Goal: Task Accomplishment & Management: Manage account settings

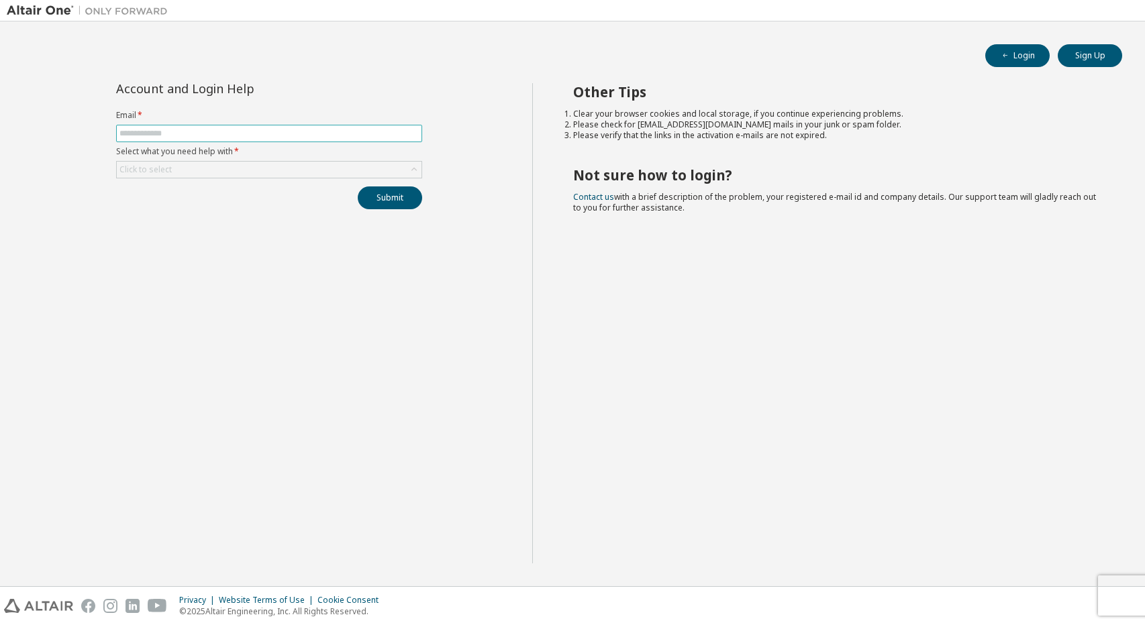
click at [286, 130] on input "text" at bounding box center [268, 133] width 299 height 11
paste input "**********"
type input "**********"
click at [244, 172] on div "Click to select" at bounding box center [269, 170] width 305 height 16
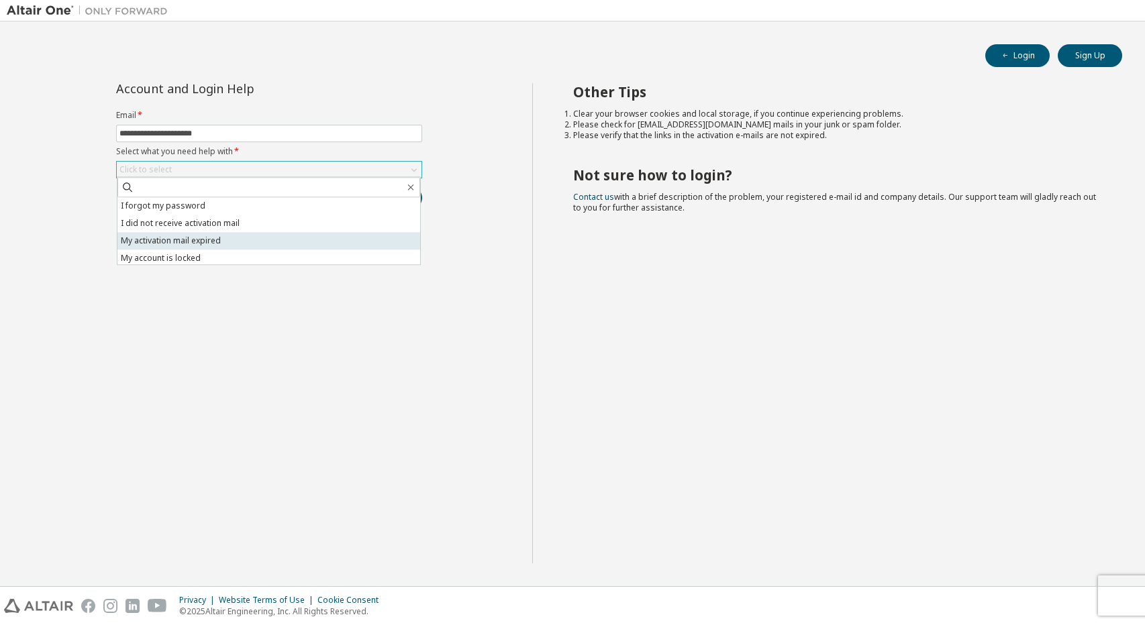
click at [260, 238] on li "My activation mail expired" at bounding box center [268, 240] width 303 height 17
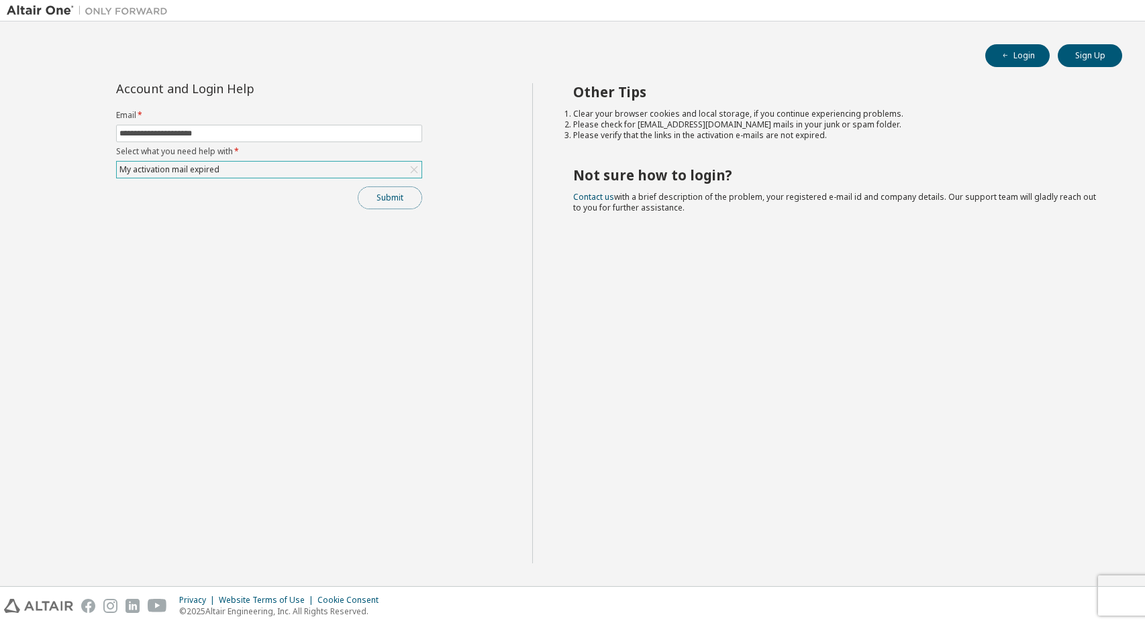
click at [380, 201] on button "Submit" at bounding box center [390, 198] width 64 height 23
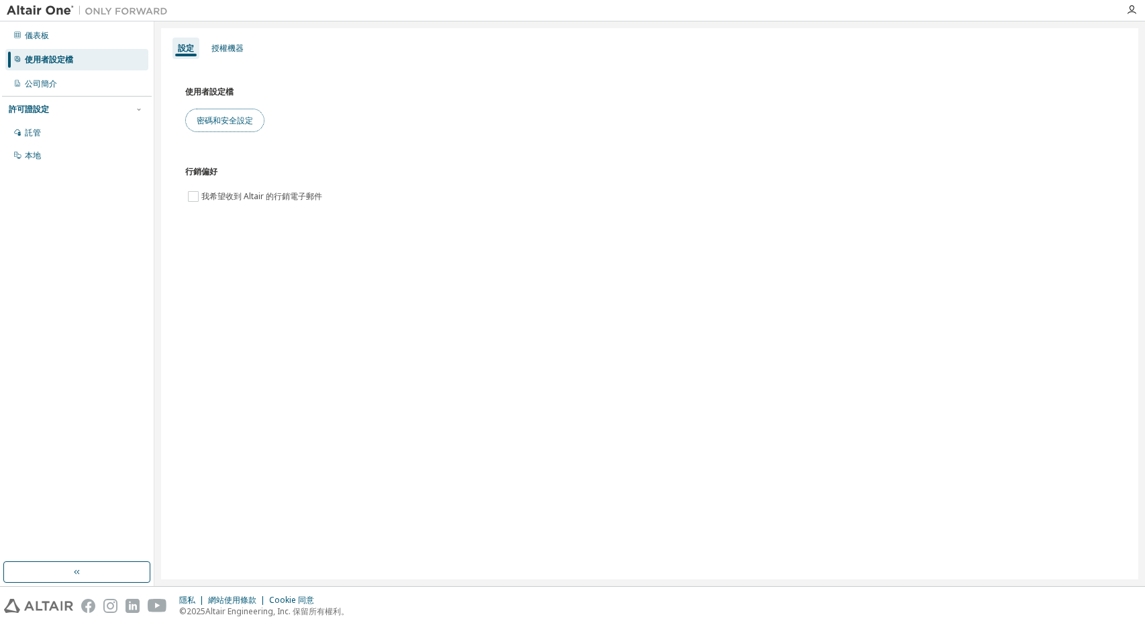
click at [227, 127] on button "密碼和安全設定" at bounding box center [224, 120] width 79 height 23
click at [47, 28] on div "儀表板" at bounding box center [76, 35] width 143 height 21
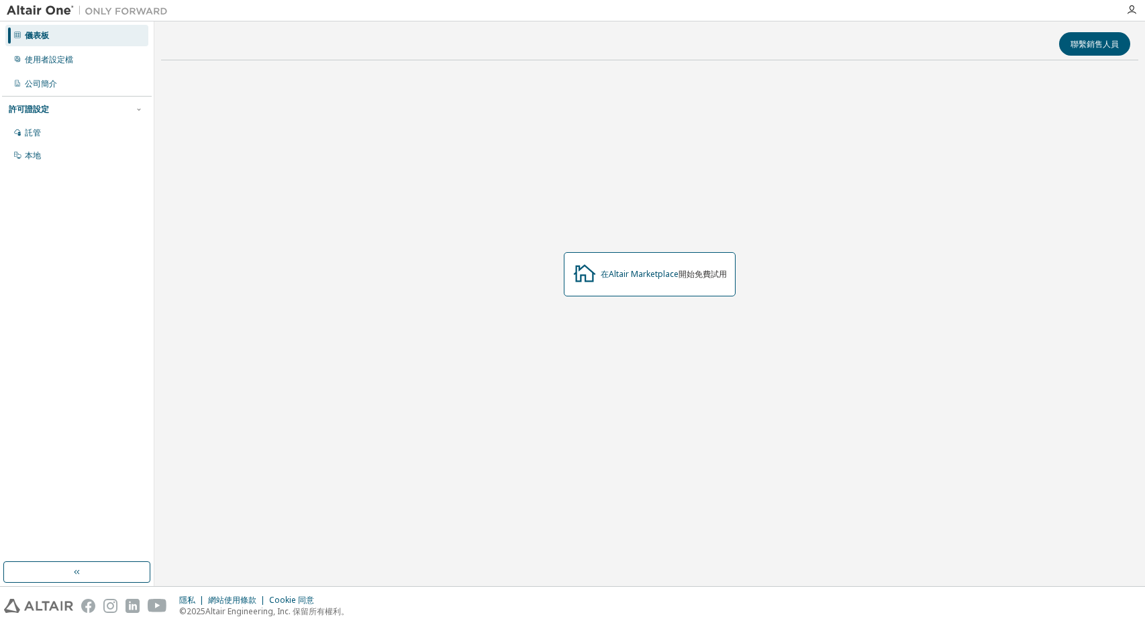
click at [23, 11] on img at bounding box center [91, 10] width 168 height 13
click at [78, 159] on div "本地" at bounding box center [76, 155] width 143 height 21
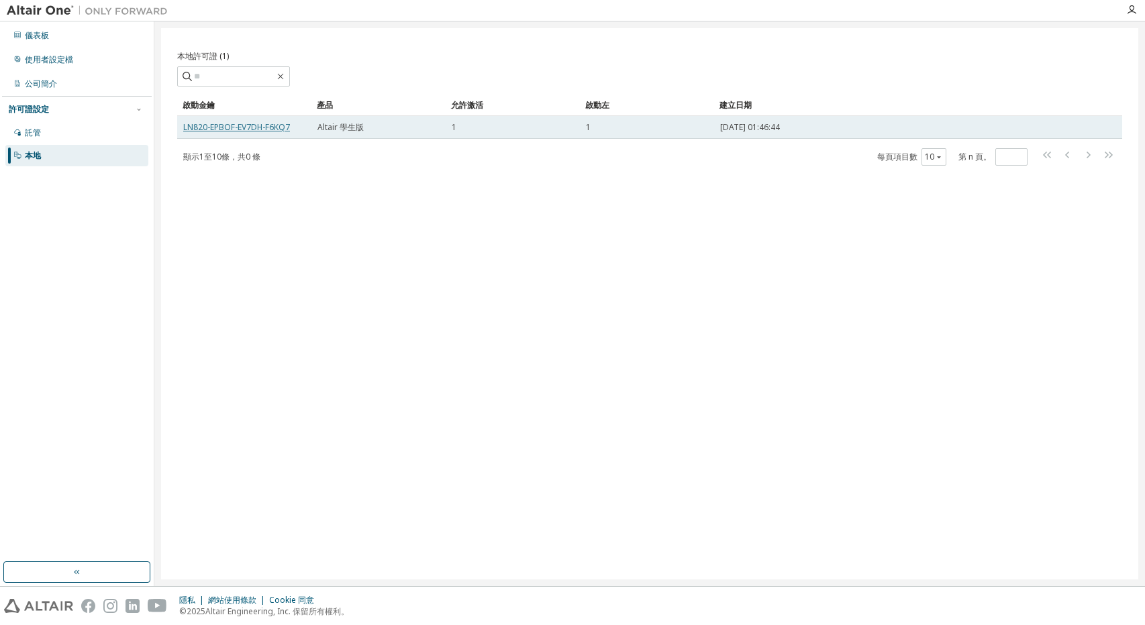
click at [280, 127] on font "LN820-EPBOF-EV7DH-F6KQ7" at bounding box center [236, 126] width 107 height 11
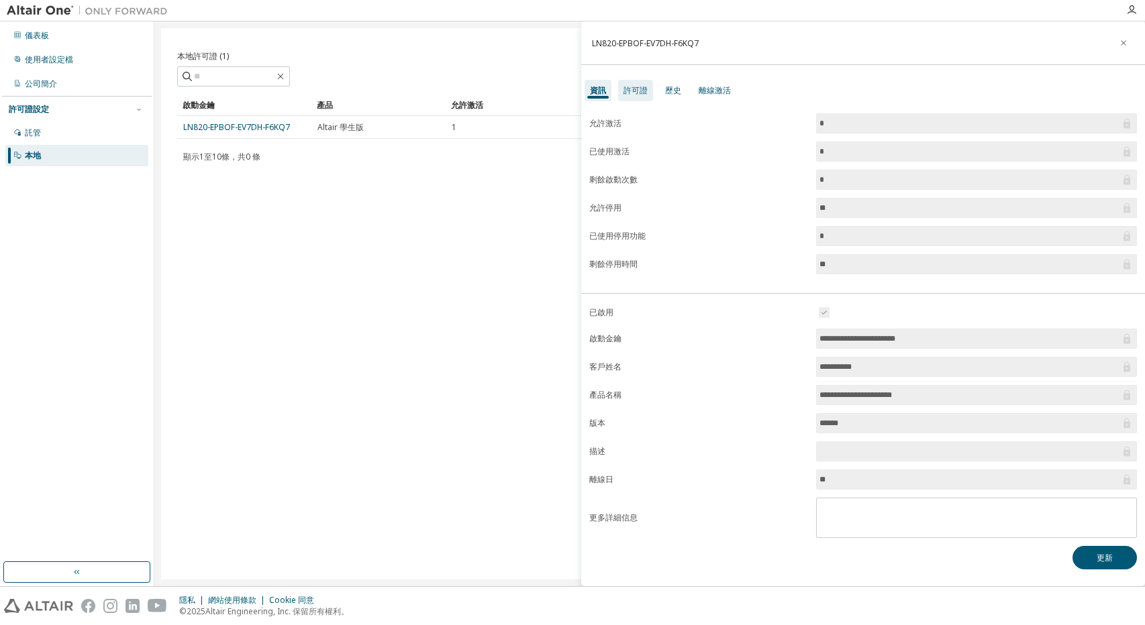
click at [633, 95] on font "許可證" at bounding box center [635, 90] width 24 height 11
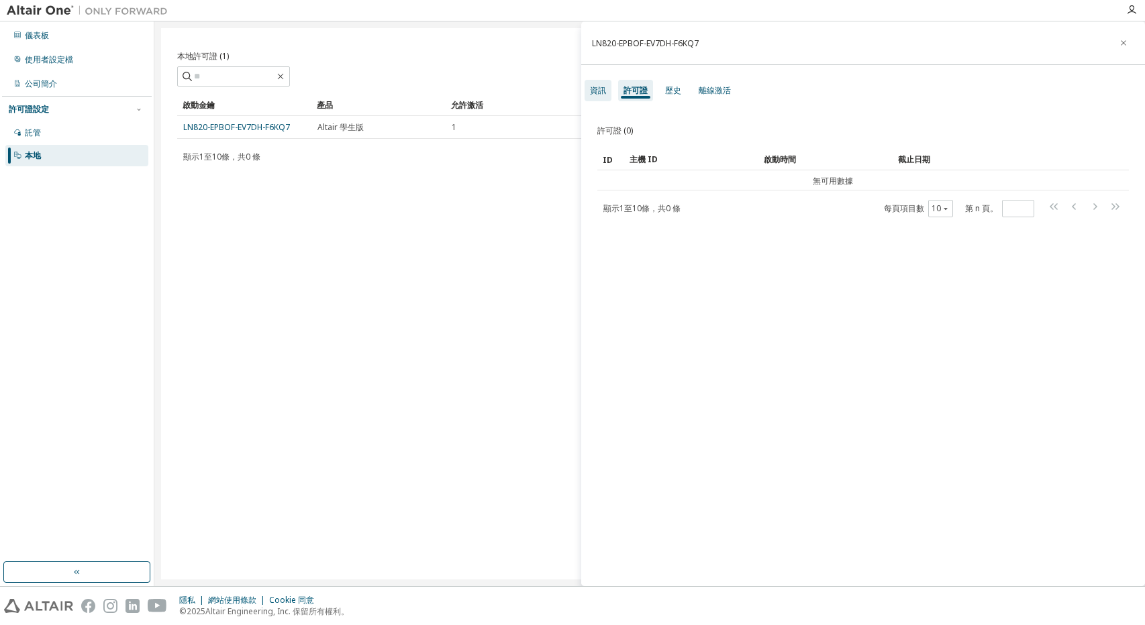
click at [610, 83] on div "資訊" at bounding box center [597, 90] width 27 height 21
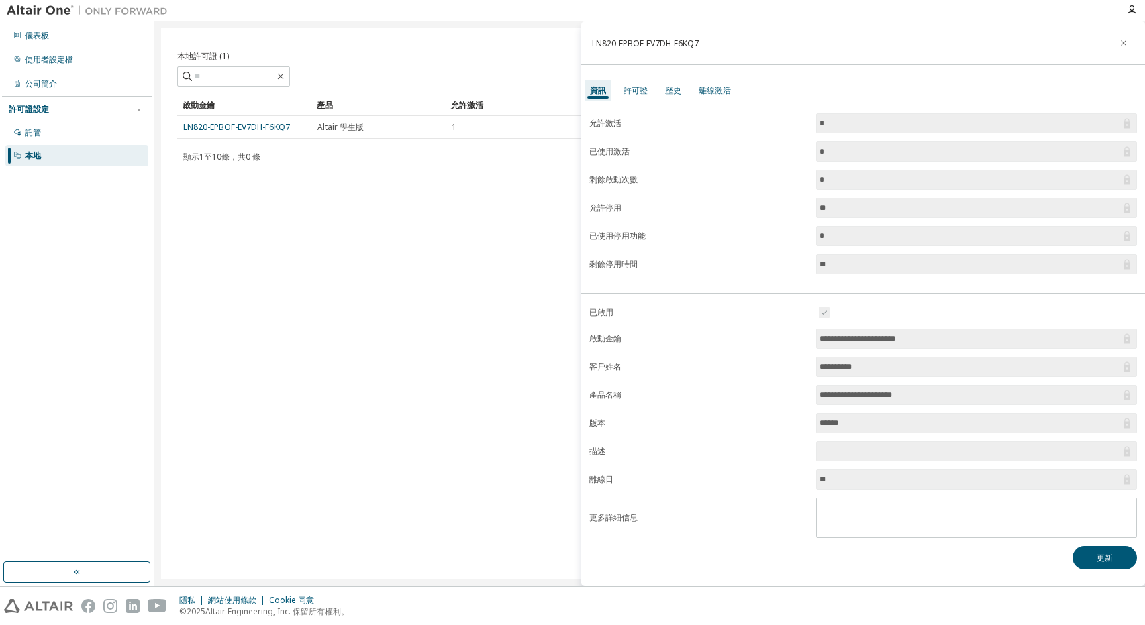
click at [44, 12] on img at bounding box center [91, 10] width 168 height 13
click at [57, 38] on div "儀表板" at bounding box center [76, 35] width 143 height 21
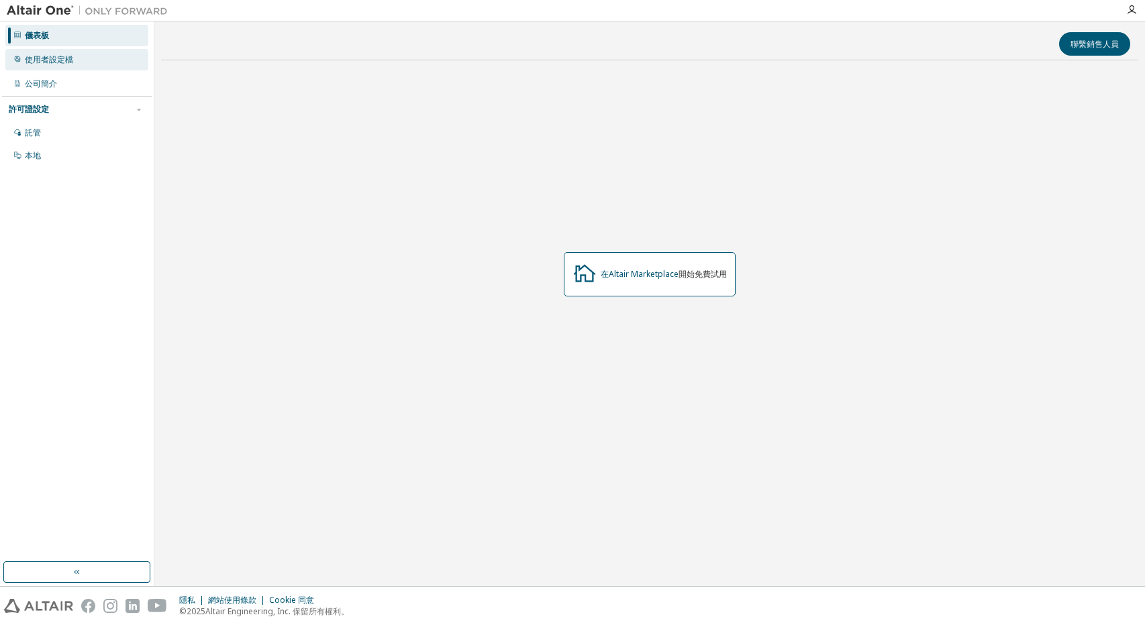
click at [77, 56] on div "使用者設定檔" at bounding box center [76, 59] width 143 height 21
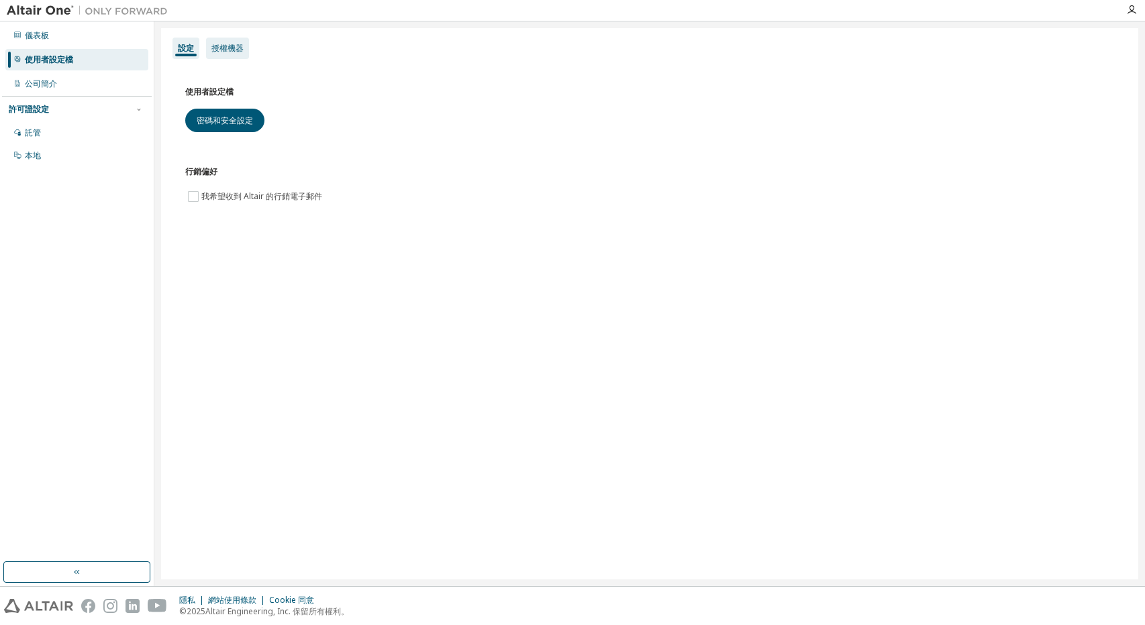
click at [211, 56] on div "授權機器" at bounding box center [227, 48] width 43 height 21
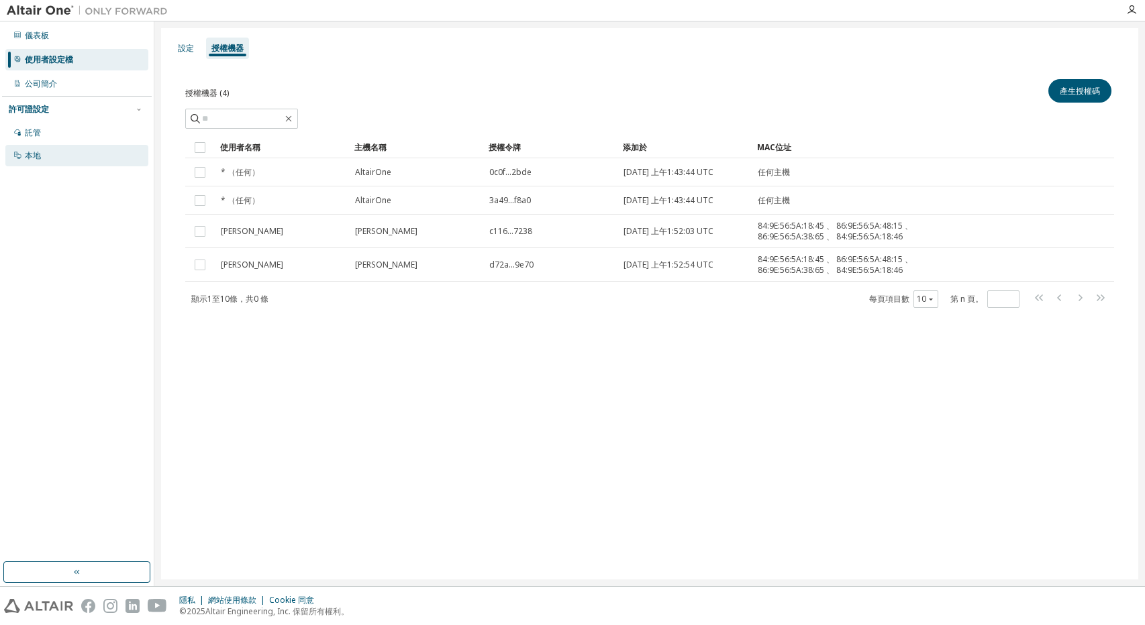
click at [102, 154] on div "本地" at bounding box center [76, 155] width 143 height 21
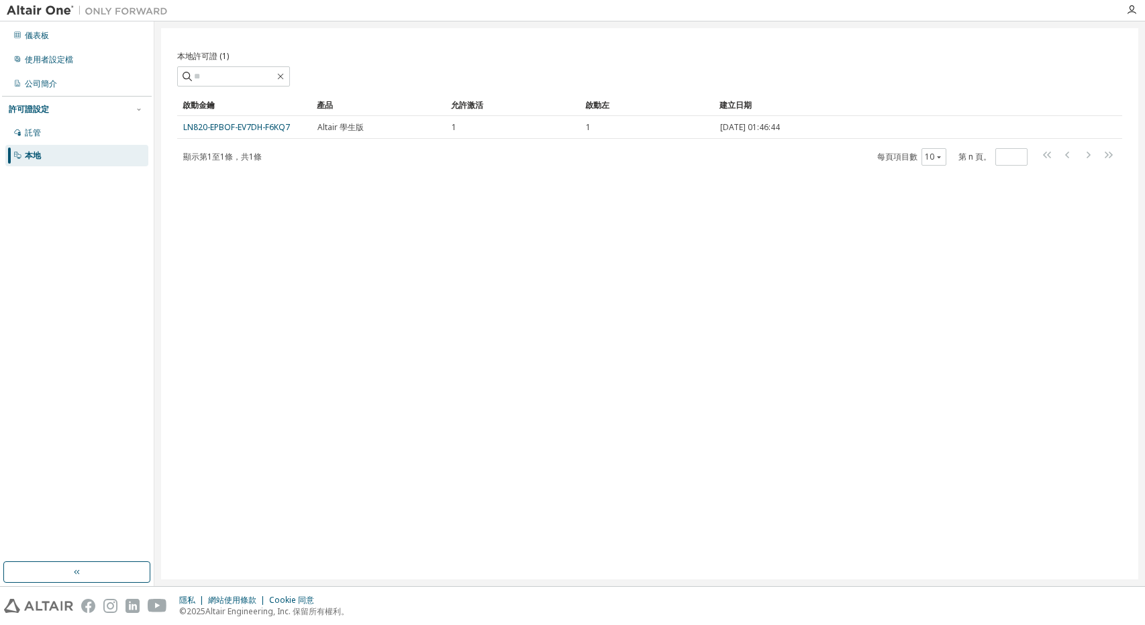
drag, startPoint x: 306, startPoint y: 135, endPoint x: 174, endPoint y: 127, distance: 132.4
drag, startPoint x: 174, startPoint y: 127, endPoint x: 527, endPoint y: 197, distance: 360.6
click at [527, 197] on div "本地許可證 (1) 清除 載入 節省 另存為 場地 操作員 價值 選擇過濾器 選擇操作數 新增條件 搜尋 啟動金鑰 產品 允許激活 啟動左 建立日期 LN82…" at bounding box center [649, 304] width 977 height 552
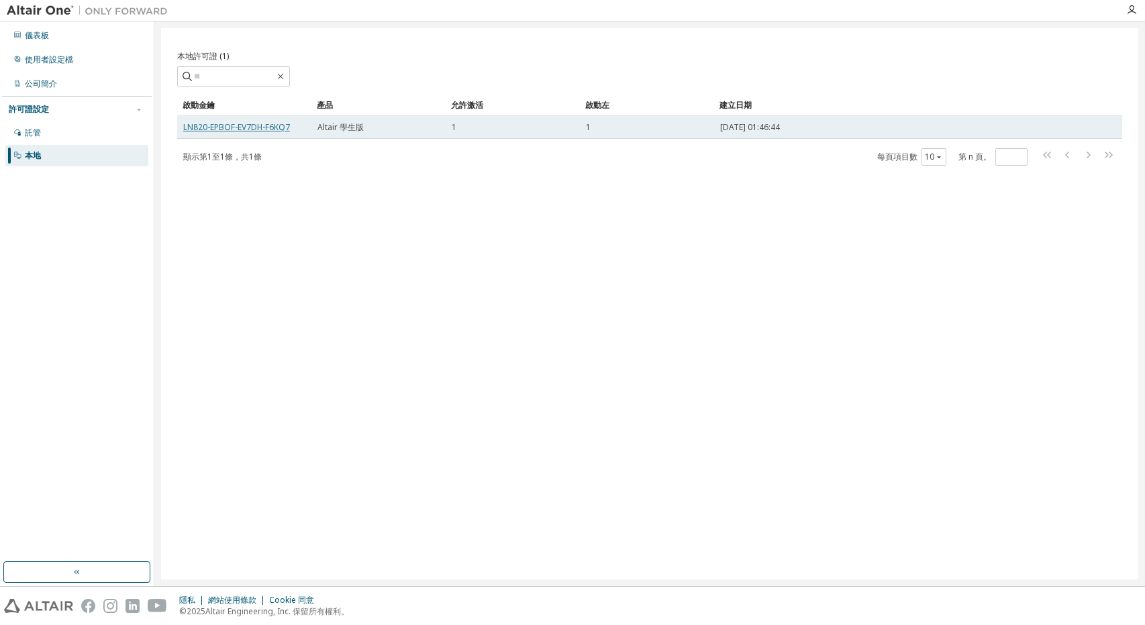
click at [239, 127] on font "LN820-EPBOF-EV7DH-F6KQ7" at bounding box center [236, 126] width 107 height 11
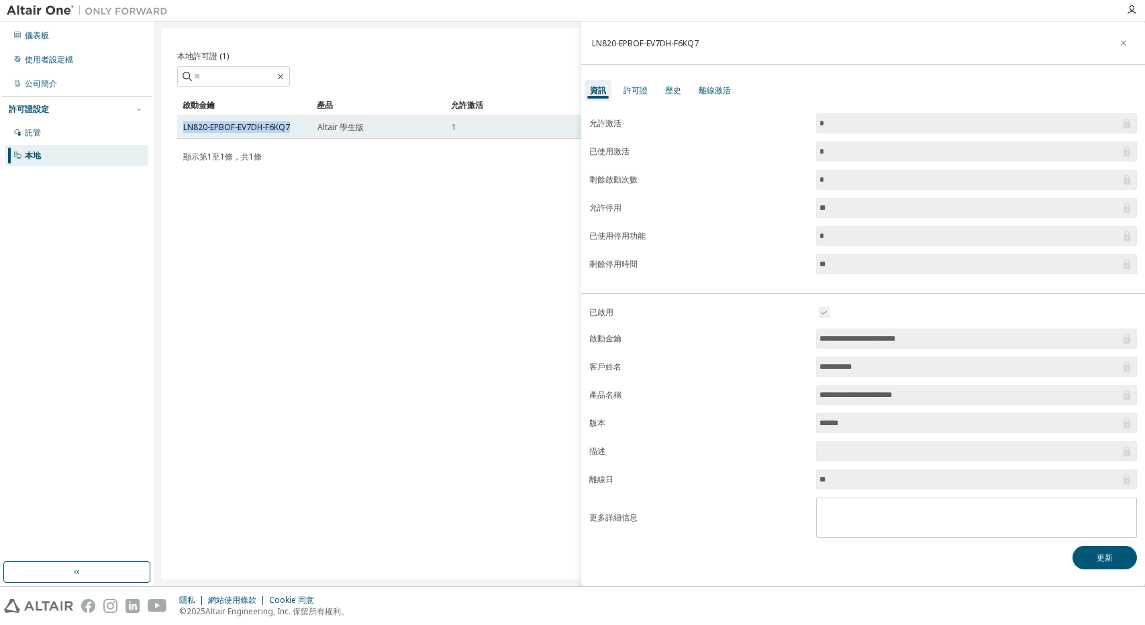
drag, startPoint x: 291, startPoint y: 127, endPoint x: 183, endPoint y: 129, distance: 108.0
click at [183, 129] on td "LN820-EPBOF-EV7DH-F6KQ7" at bounding box center [244, 127] width 134 height 23
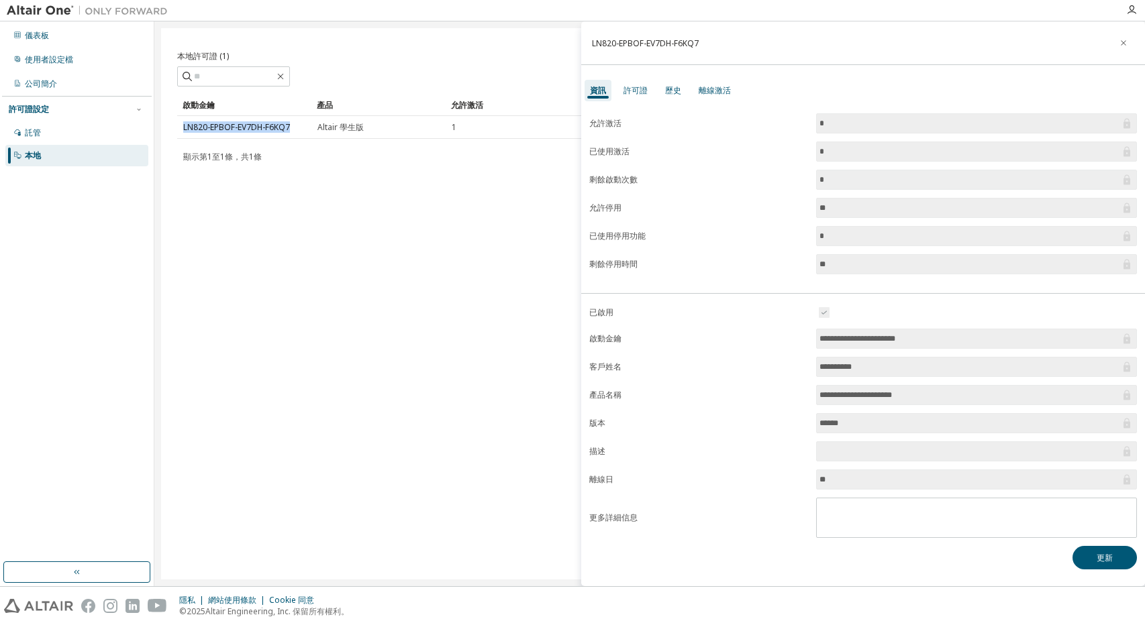
copy font "LN820-EPBOF-EV7DH-F6KQ7"
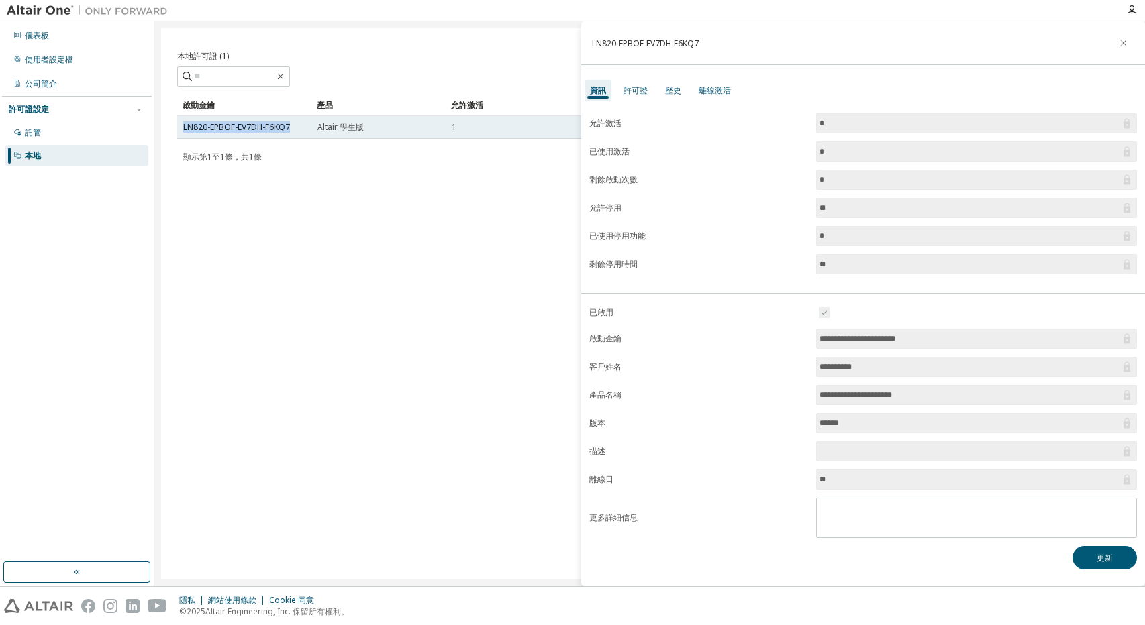
copy font "LN820-EPBOF-EV7DH-F6KQ7"
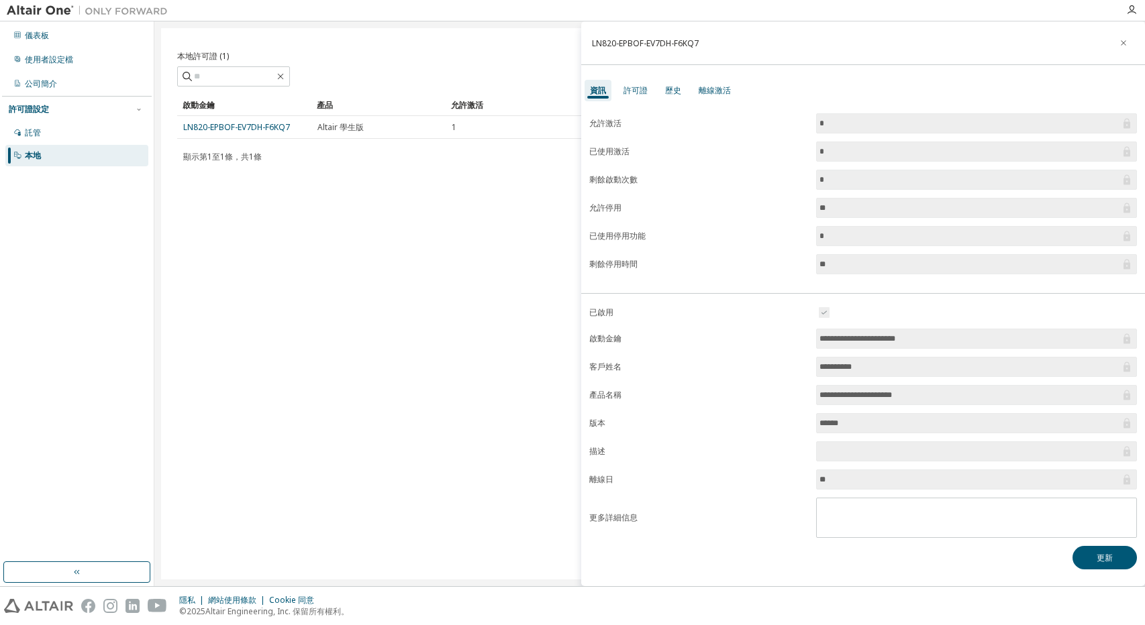
click at [624, 115] on form "允許激活 * 已使用激活 * 剩餘啟動次數 * 允許停用 ** 已使用停用功能 * 剩餘停用時間 **" at bounding box center [863, 193] width 548 height 161
click at [631, 89] on font "許可證" at bounding box center [635, 90] width 24 height 11
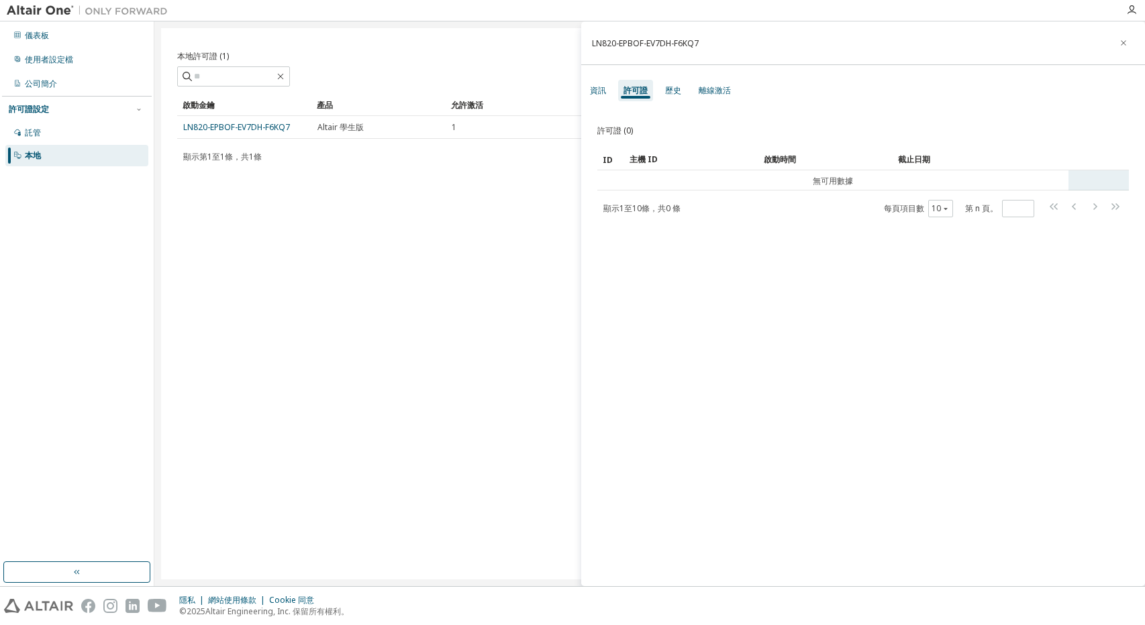
click at [731, 183] on td "無可用數據" at bounding box center [832, 180] width 471 height 20
click at [813, 183] on font "無可用數據" at bounding box center [833, 180] width 40 height 11
click at [679, 90] on font "歷史" at bounding box center [673, 90] width 16 height 11
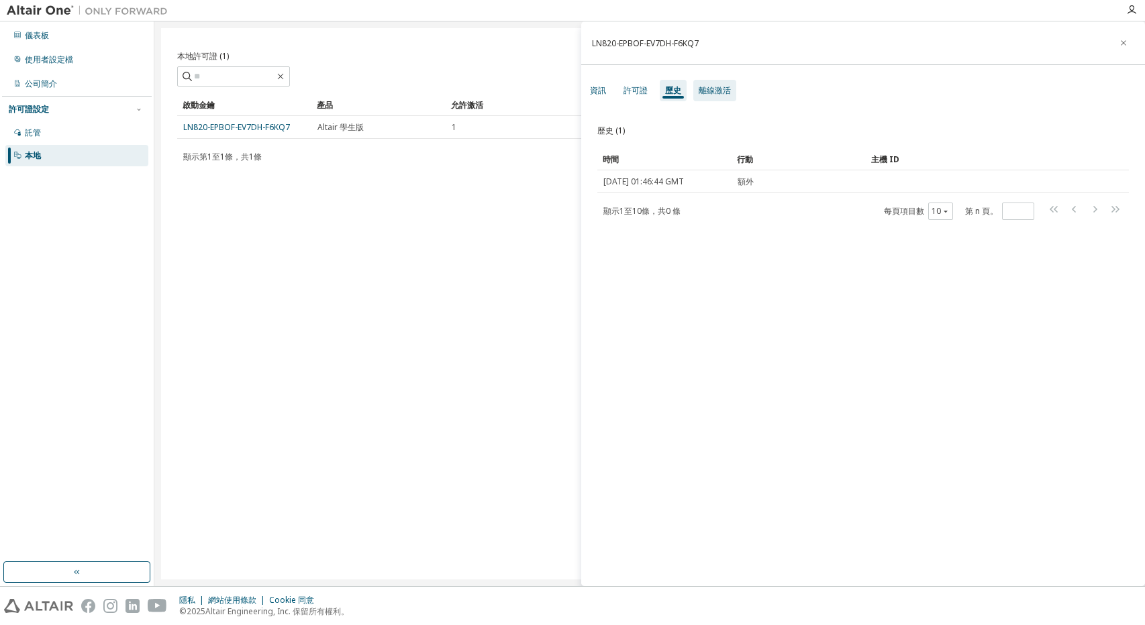
click at [716, 94] on font "離線激活" at bounding box center [715, 90] width 32 height 11
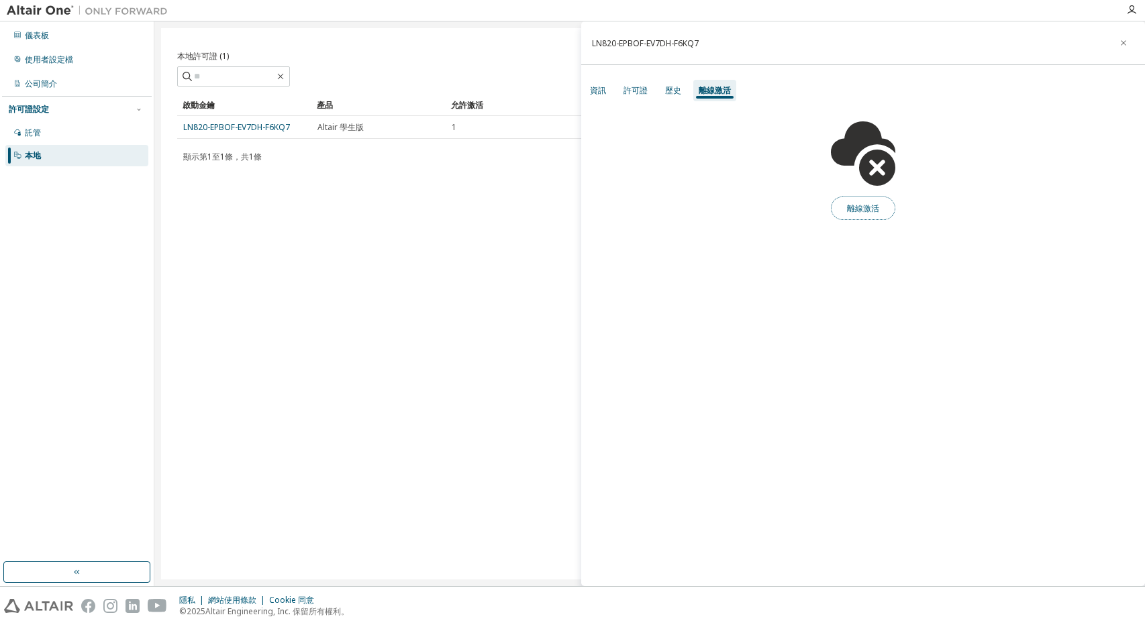
click at [876, 204] on font "離線激活" at bounding box center [863, 208] width 32 height 11
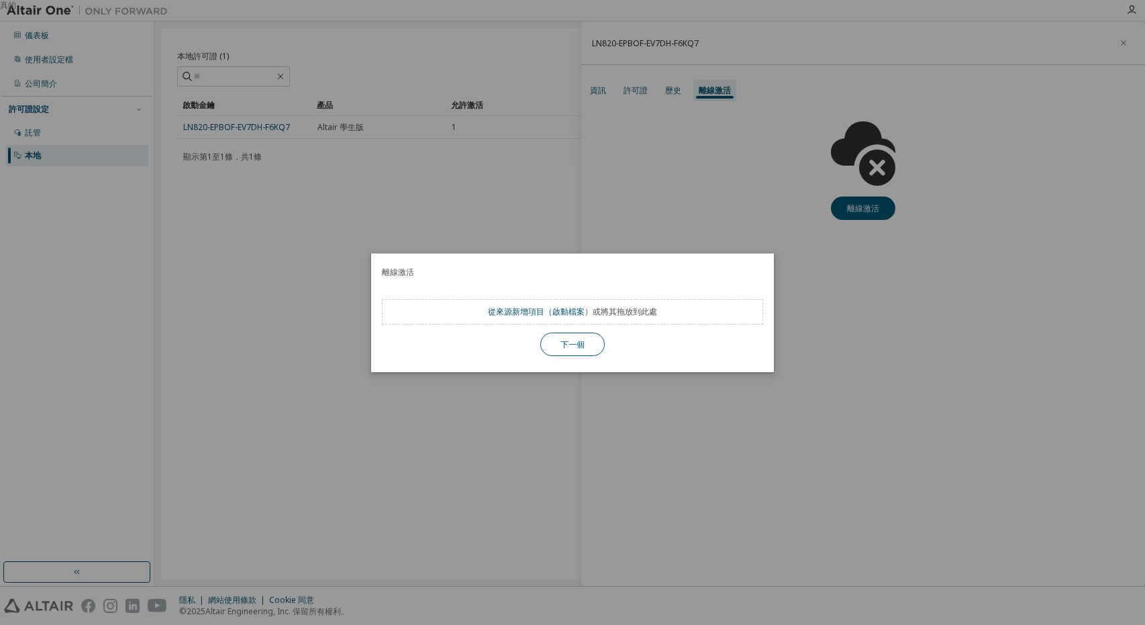
click at [582, 342] on font "下一個" at bounding box center [572, 343] width 24 height 11
click at [550, 317] on font "新增項目（" at bounding box center [532, 311] width 40 height 11
click at [632, 135] on div "真的" at bounding box center [572, 312] width 1145 height 625
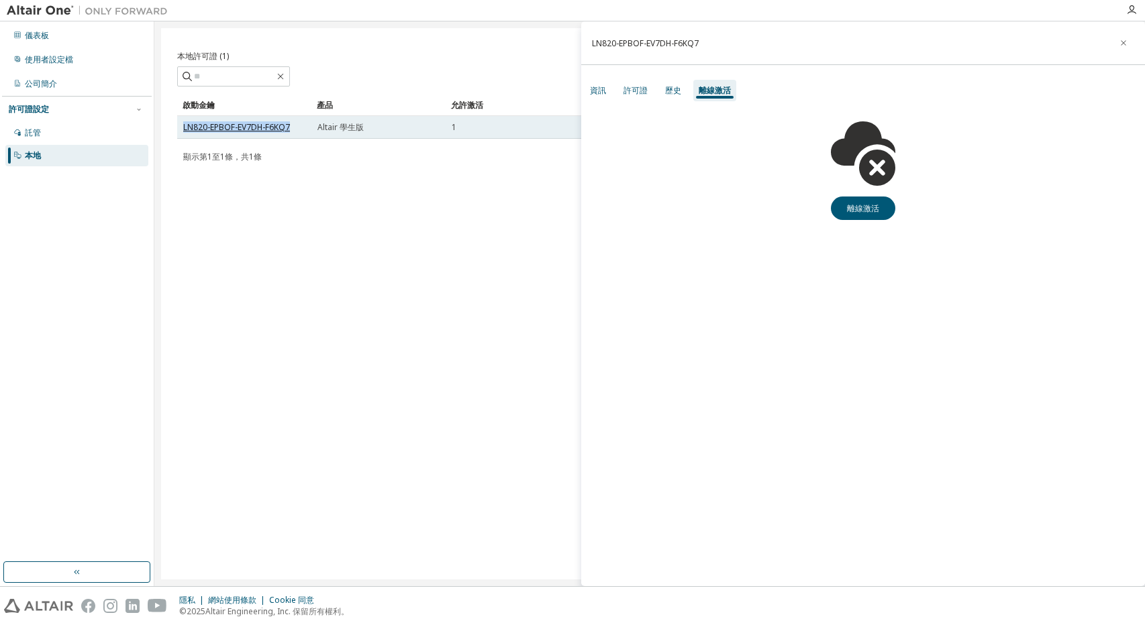
drag, startPoint x: 293, startPoint y: 125, endPoint x: 184, endPoint y: 127, distance: 109.4
click at [184, 127] on div "LN820-EPBOF-EV7DH-F6KQ7" at bounding box center [244, 127] width 122 height 11
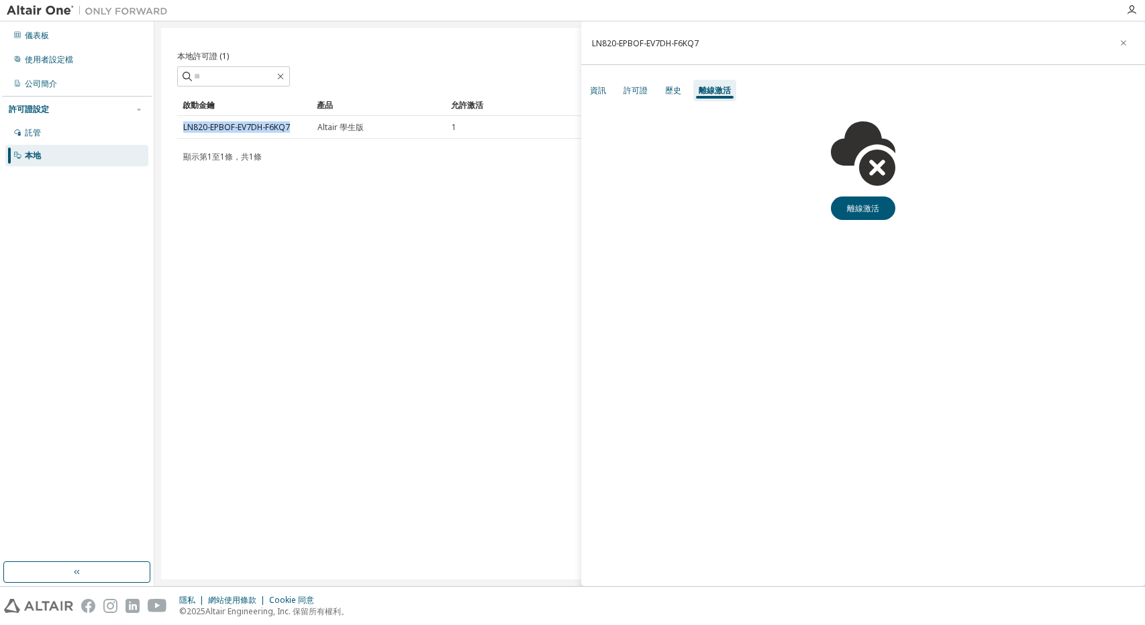
copy font "LN820-EPBOF-EV7DH-F6KQ7"
click at [74, 60] on div "使用者設定檔" at bounding box center [76, 59] width 143 height 21
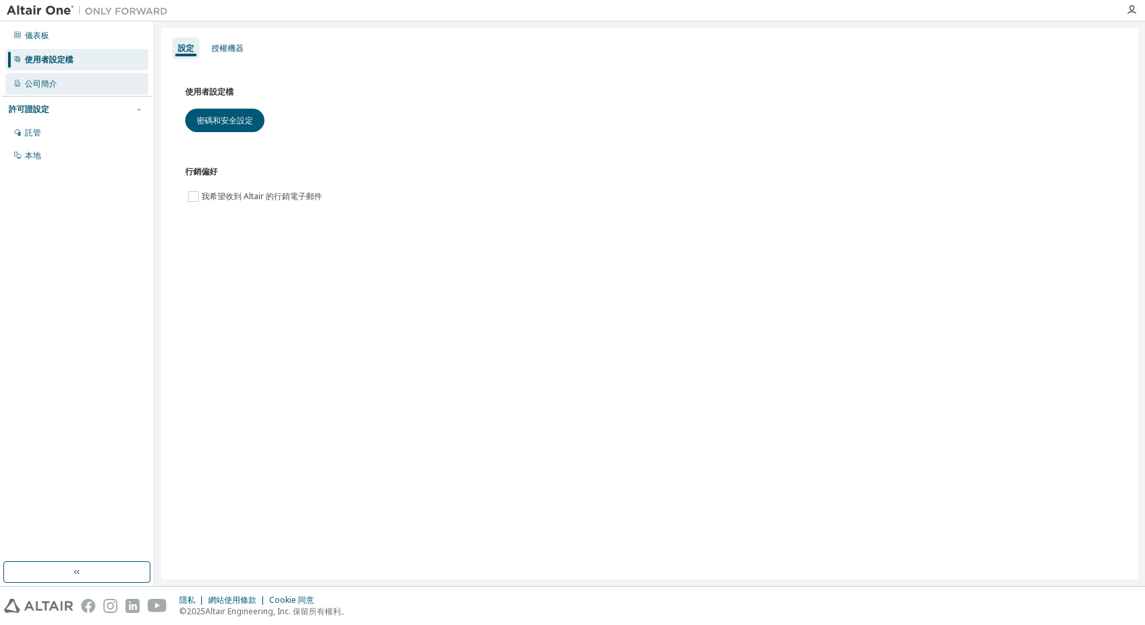
click at [83, 80] on div "公司簡介" at bounding box center [76, 83] width 143 height 21
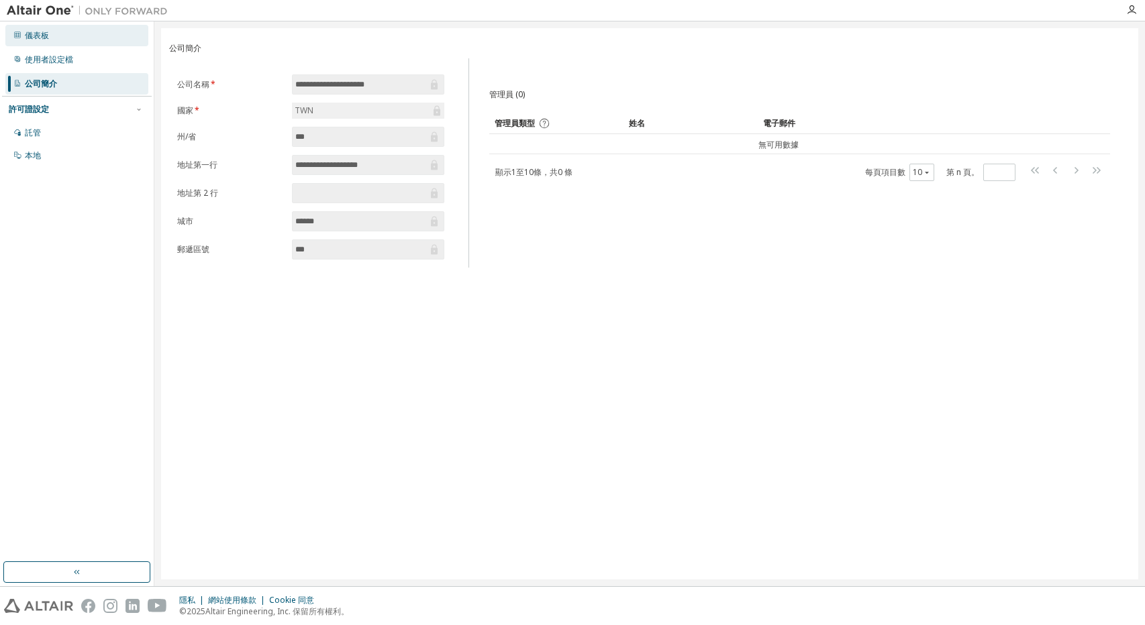
click at [36, 34] on font "儀表板" at bounding box center [37, 35] width 24 height 11
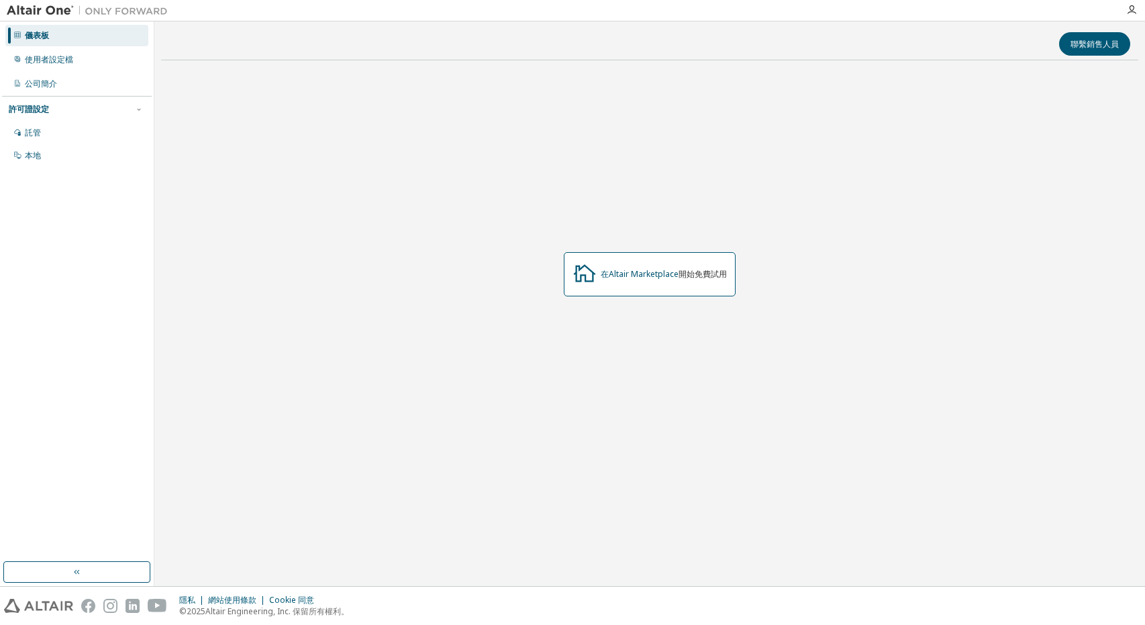
click at [27, 11] on img at bounding box center [91, 10] width 168 height 13
click at [25, 6] on img at bounding box center [91, 10] width 168 height 13
click at [625, 268] on div "在Altair Marketplace 開始免費試用" at bounding box center [650, 274] width 172 height 44
click at [627, 272] on font "在Altair Marketplace" at bounding box center [640, 273] width 78 height 11
